Goal: Task Accomplishment & Management: Use online tool/utility

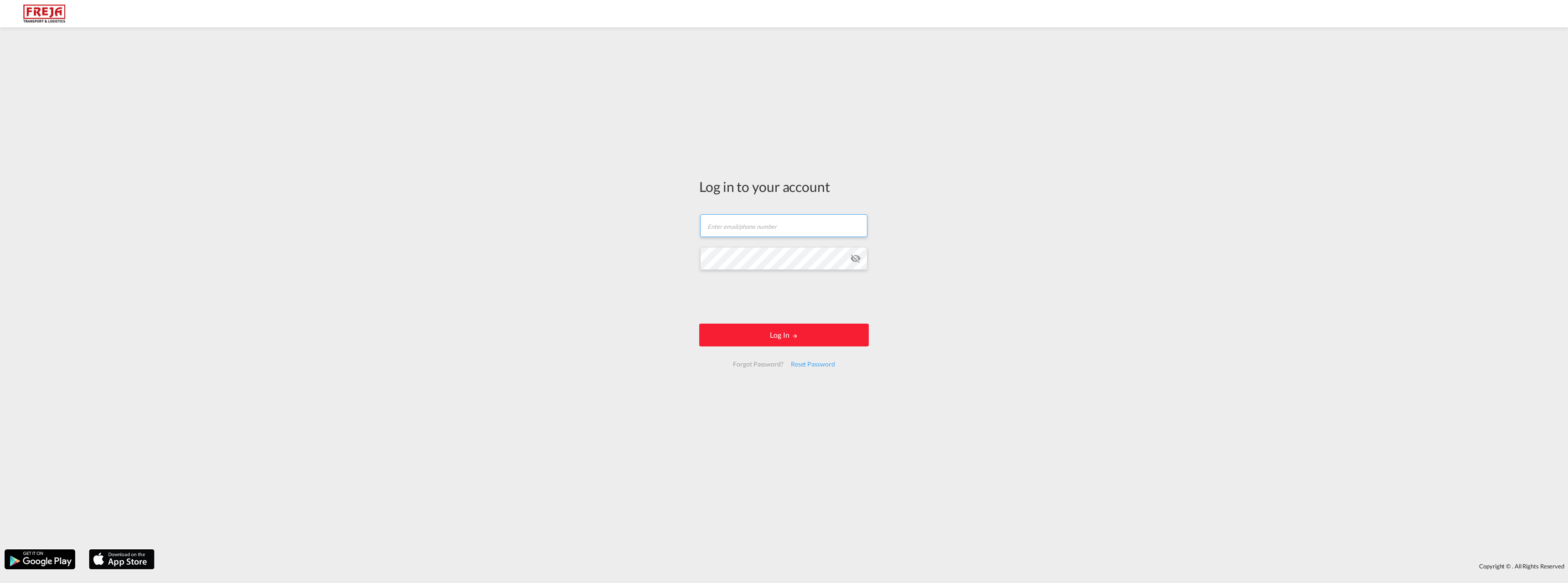
type input "[EMAIL_ADDRESS][DOMAIN_NAME]"
click at [900, 415] on div "Log in to your account [EMAIL_ADDRESS][DOMAIN_NAME] Email field is required Pas…" at bounding box center [784, 288] width 1568 height 513
click at [785, 327] on button "Log In" at bounding box center [784, 334] width 169 height 23
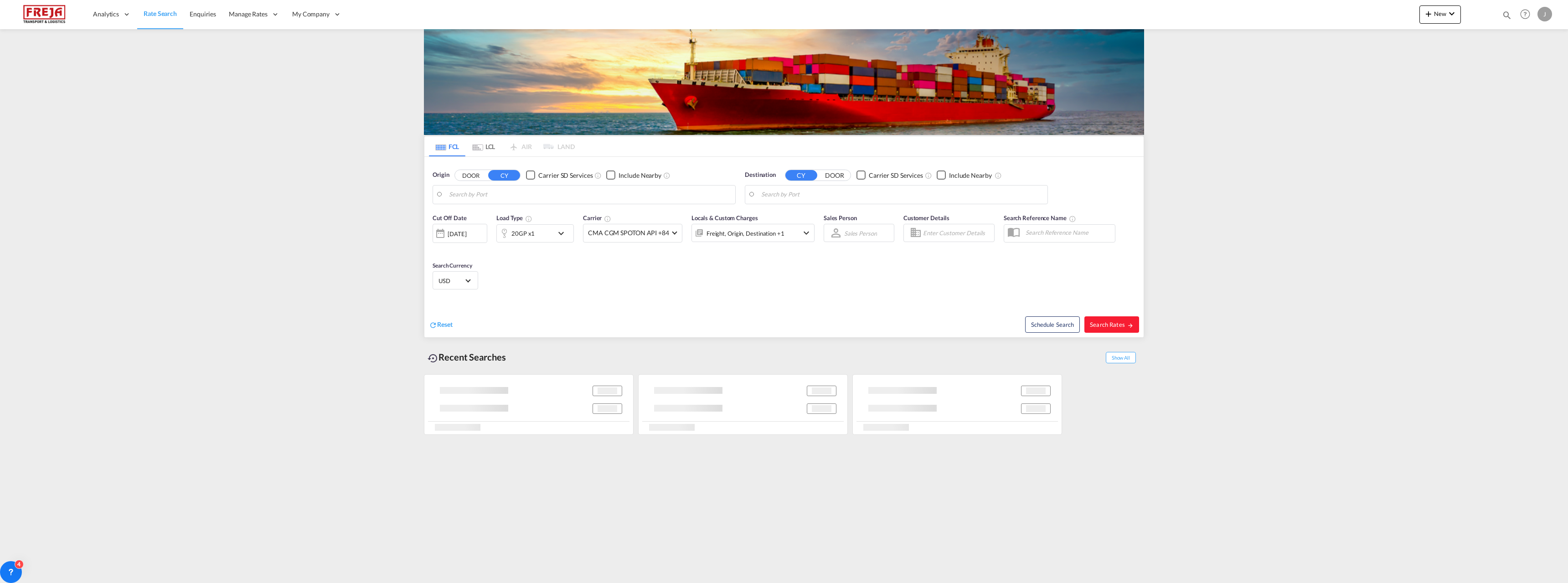
type input "[GEOGRAPHIC_DATA] ([GEOGRAPHIC_DATA]), [GEOGRAPHIC_DATA]"
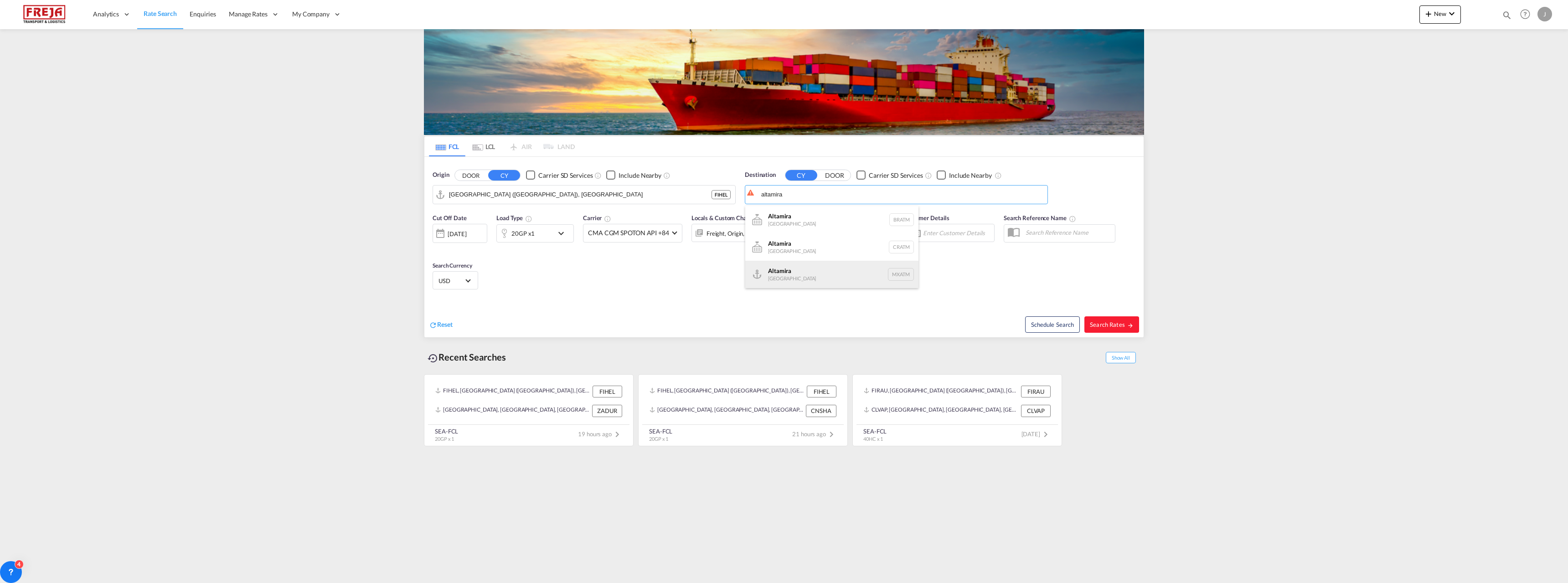
click at [780, 271] on div "Altamira [GEOGRAPHIC_DATA] MXATM" at bounding box center [832, 274] width 173 height 27
type input "Altamira, MXATM"
click at [533, 234] on div "20GP x1" at bounding box center [523, 233] width 23 height 12
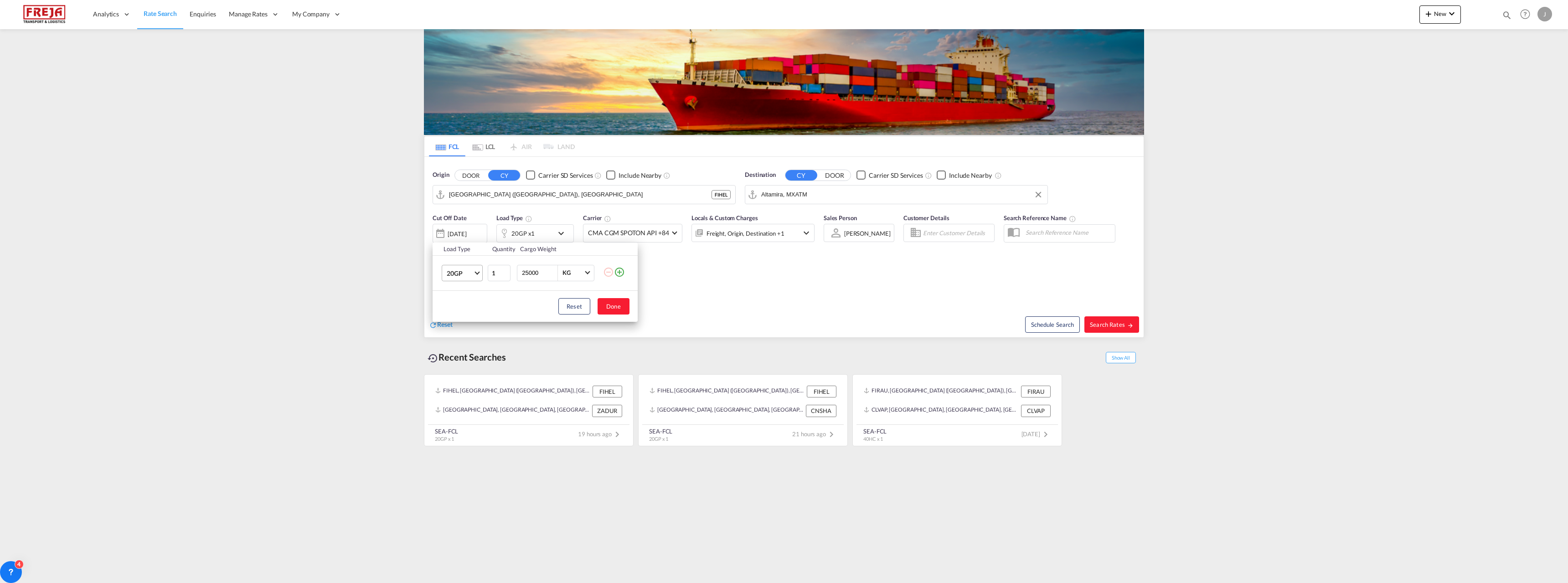
click at [473, 276] on md-select-value "20GP" at bounding box center [464, 273] width 37 height 16
click at [467, 319] on md-option "40HC" at bounding box center [469, 316] width 62 height 22
click at [618, 306] on button "Done" at bounding box center [613, 306] width 32 height 16
click at [1110, 328] on button "Search Rates" at bounding box center [1112, 324] width 55 height 16
type input "FIHEL to MXATM / [DATE]"
